Goal: Task Accomplishment & Management: Manage account settings

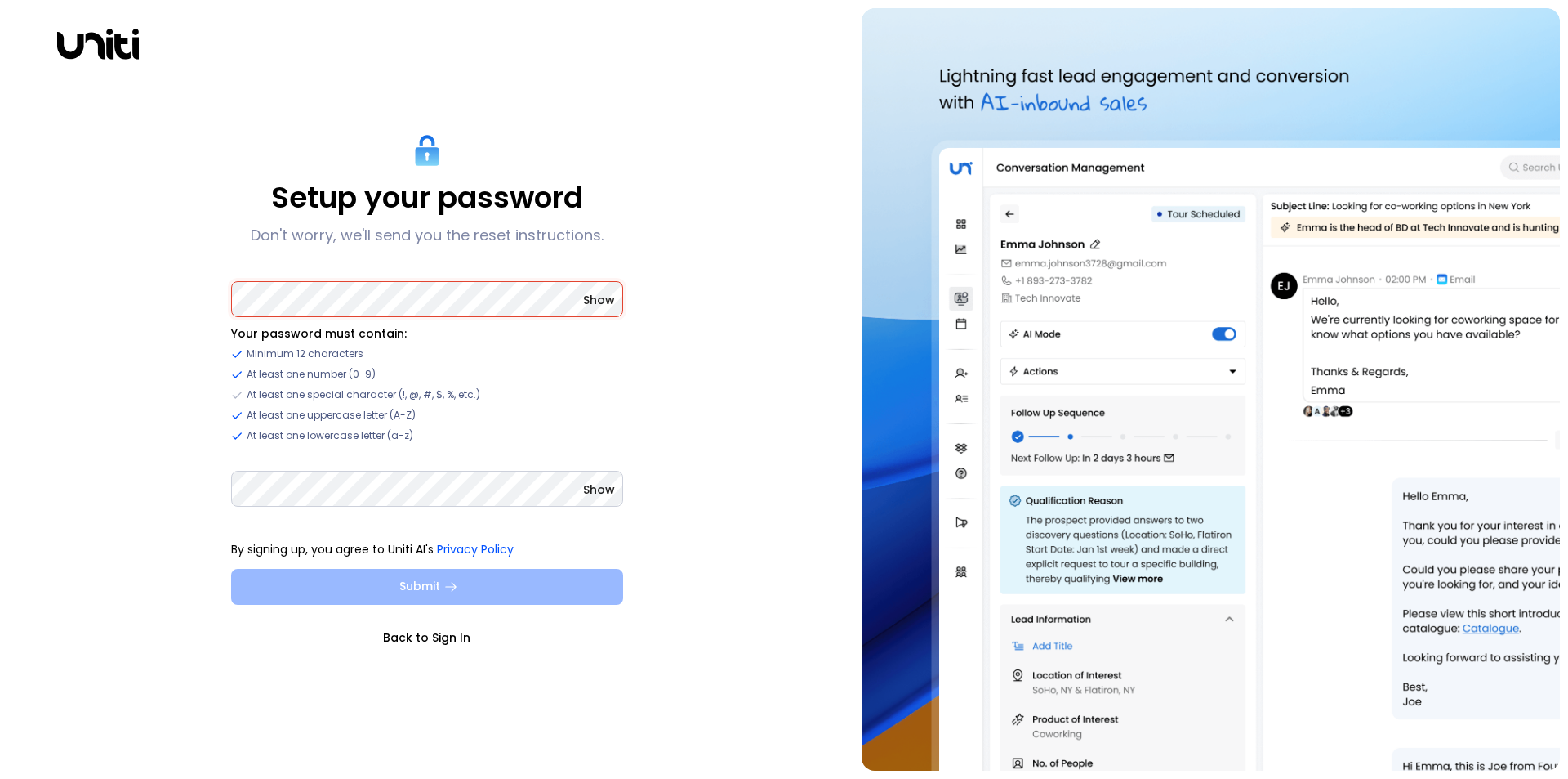
click at [421, 581] on button "Submit" at bounding box center [427, 587] width 392 height 36
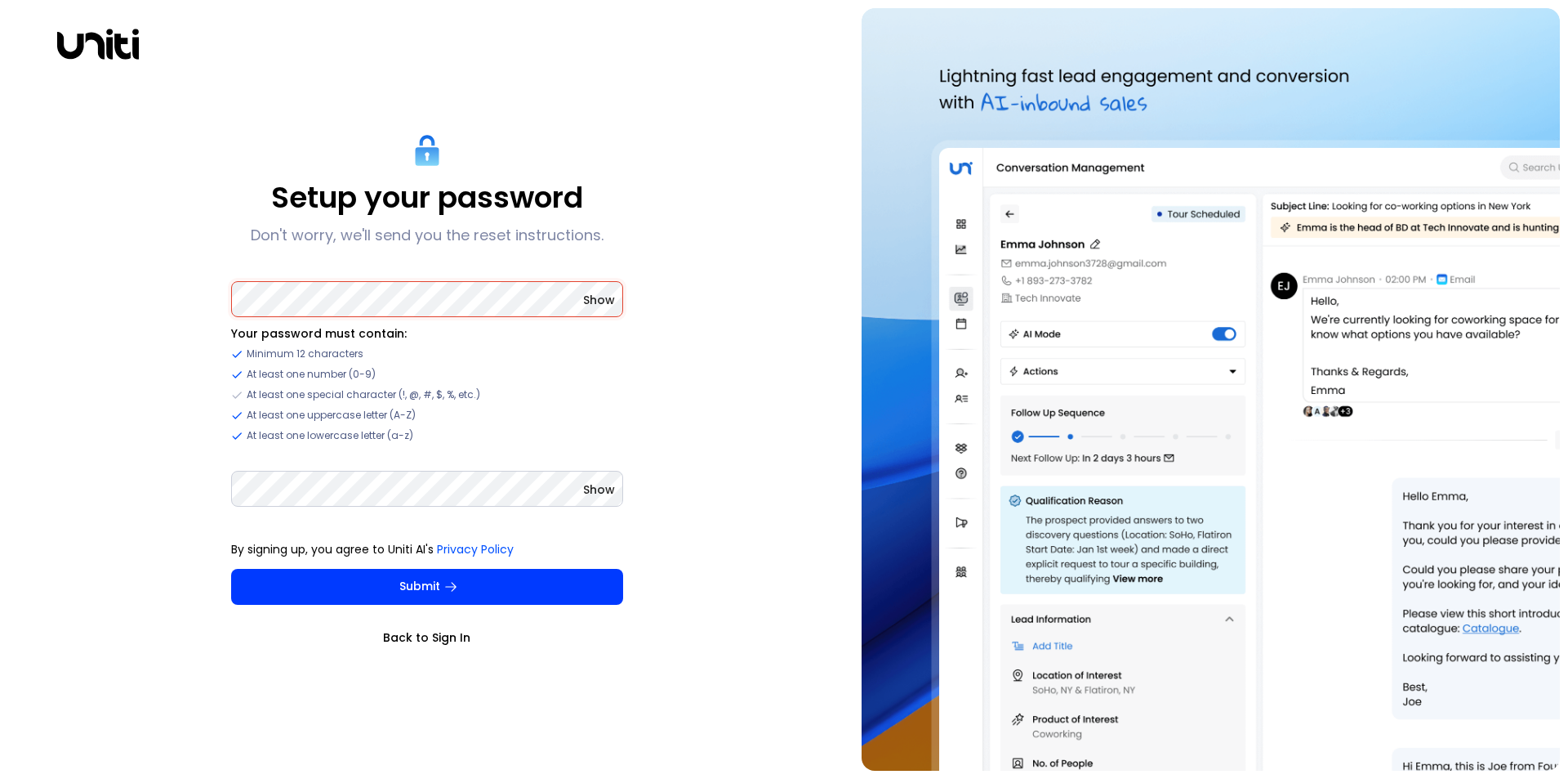
click at [590, 301] on span "Show" at bounding box center [599, 299] width 32 height 16
click at [594, 487] on span "Show" at bounding box center [599, 489] width 32 height 16
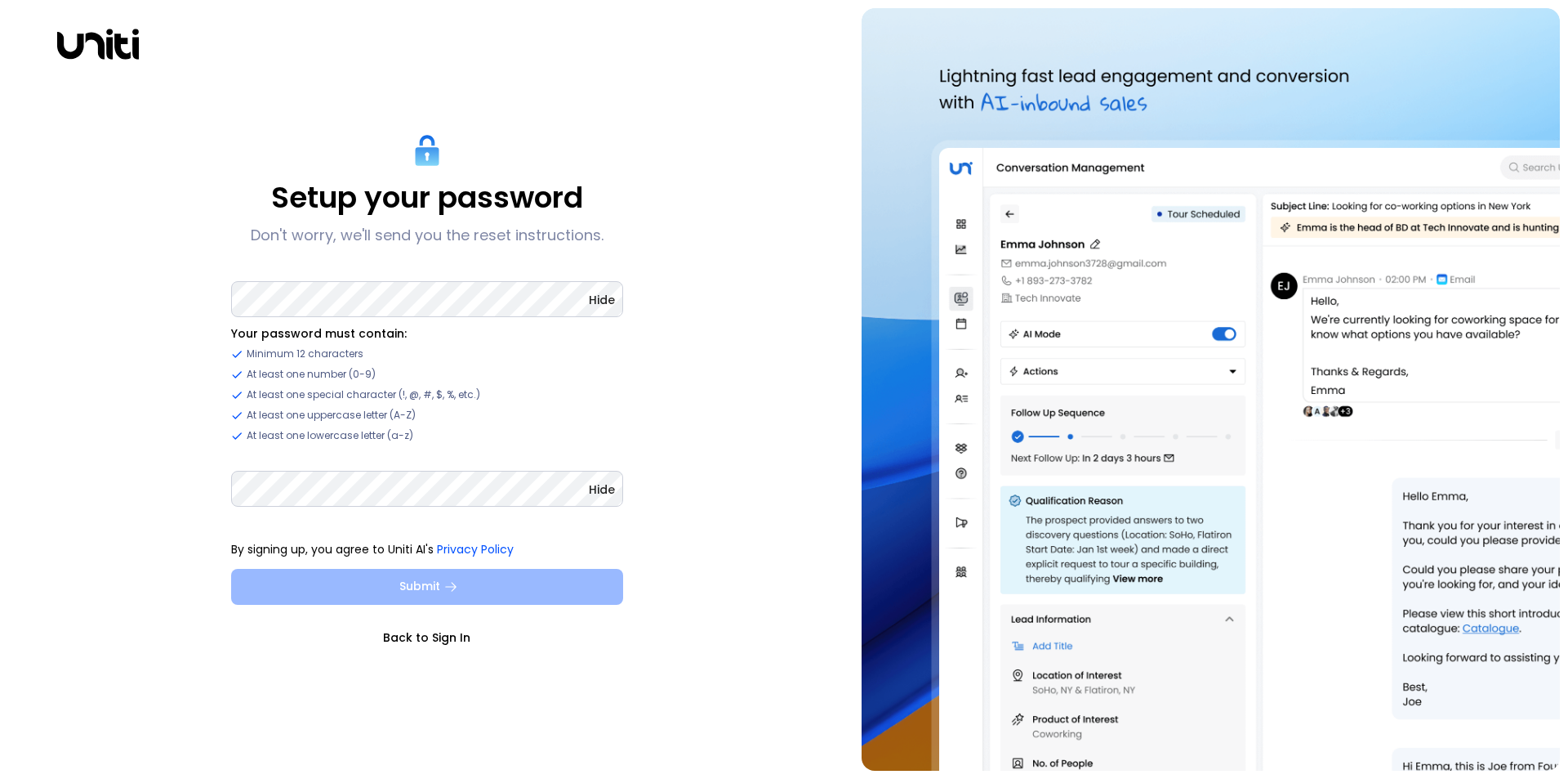
click at [418, 583] on button "Submit" at bounding box center [427, 587] width 392 height 36
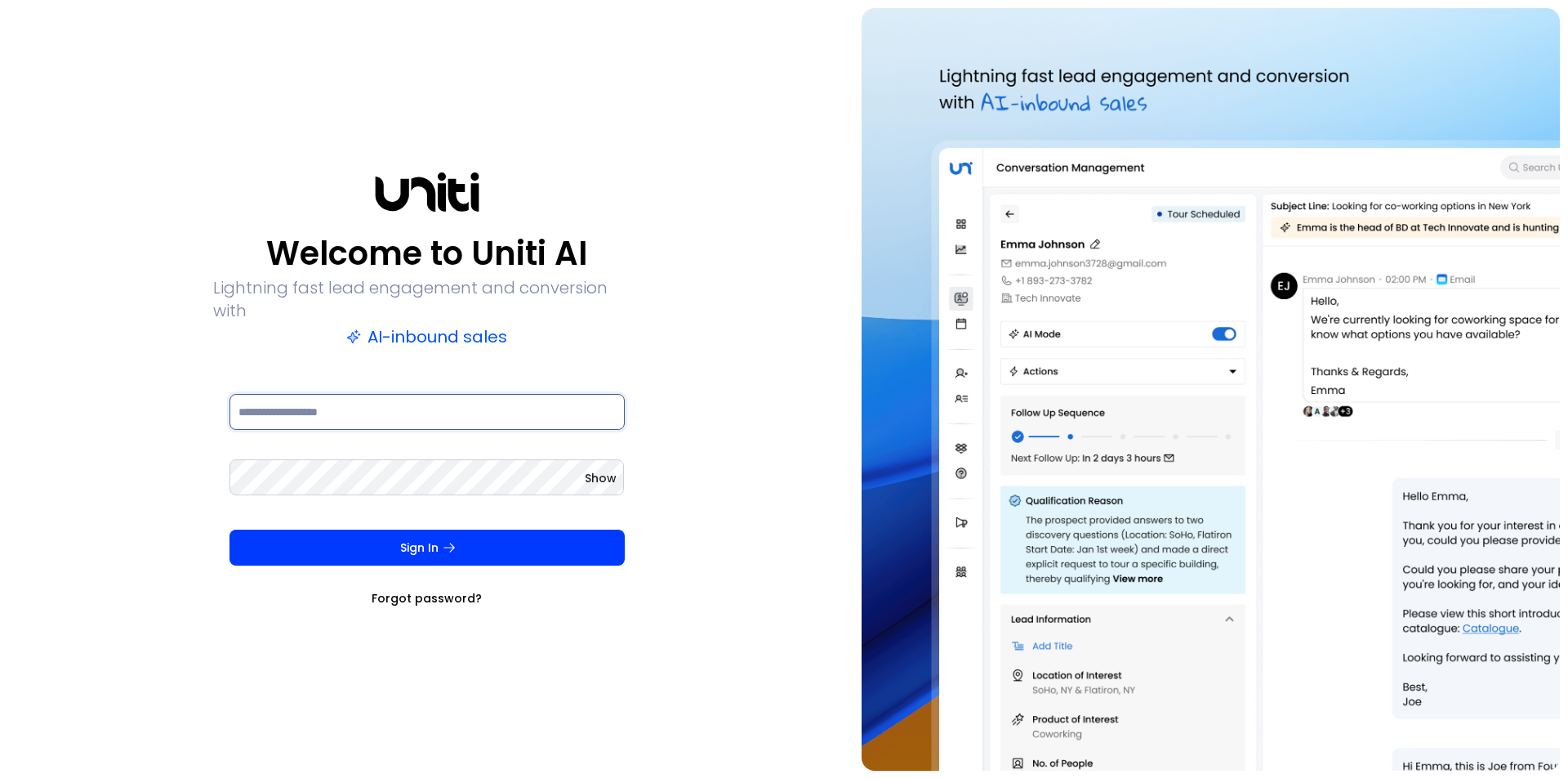
click at [359, 395] on input at bounding box center [427, 412] width 395 height 36
type input "**********"
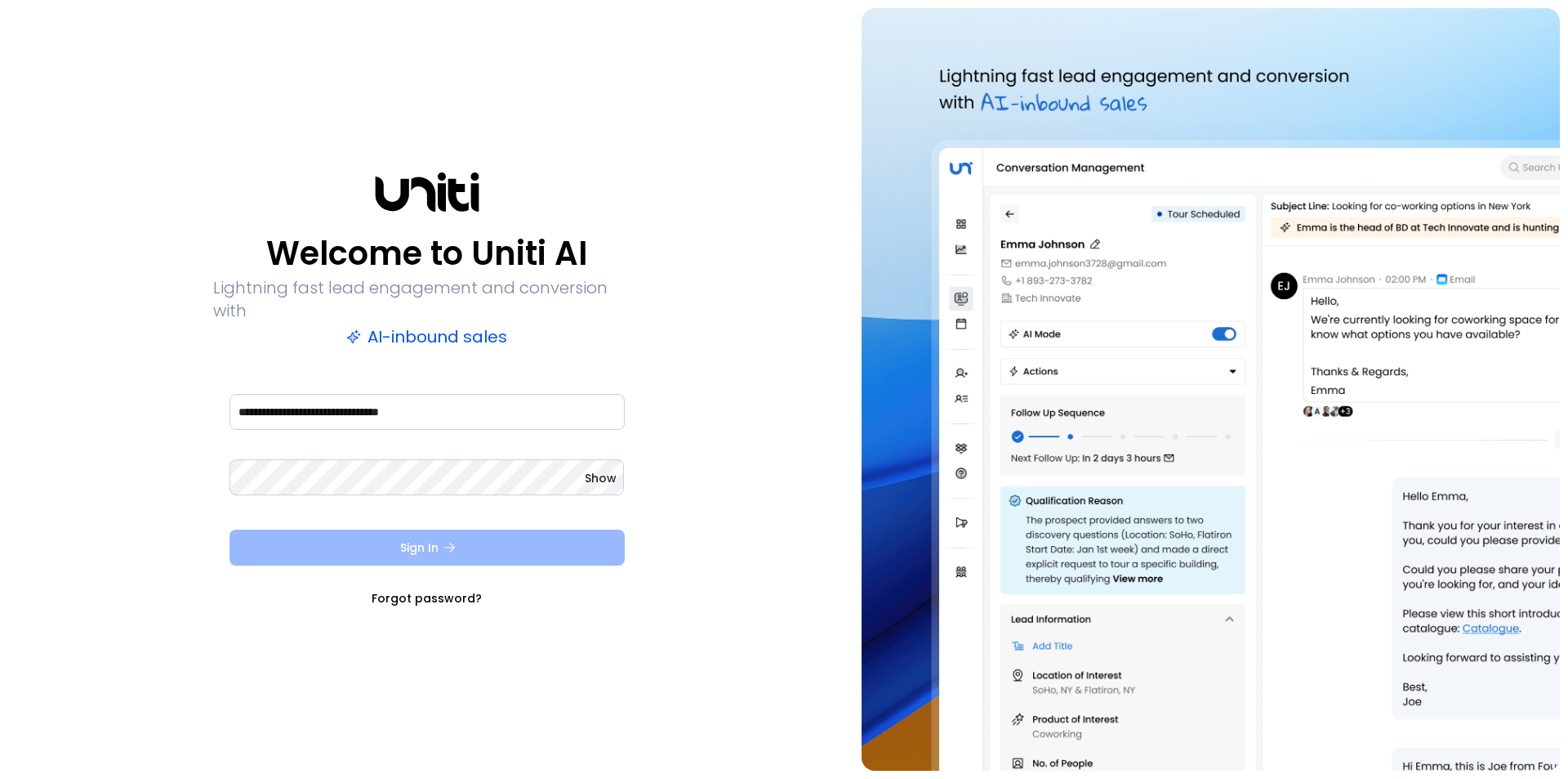
click at [437, 543] on button "Sign In" at bounding box center [427, 548] width 395 height 36
